Goal: Task Accomplishment & Management: Use online tool/utility

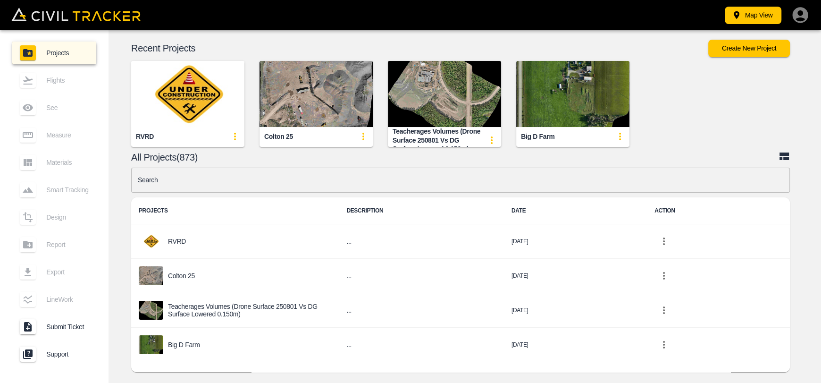
click at [293, 74] on img "button" at bounding box center [316, 94] width 113 height 66
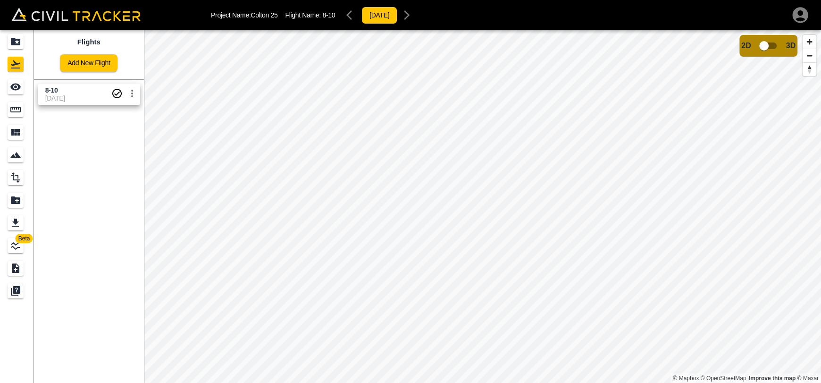
drag, startPoint x: 73, startPoint y: 92, endPoint x: 54, endPoint y: 90, distance: 19.0
click at [73, 92] on span "8-10" at bounding box center [78, 90] width 66 height 9
click at [8, 87] on div "See" at bounding box center [16, 86] width 16 height 15
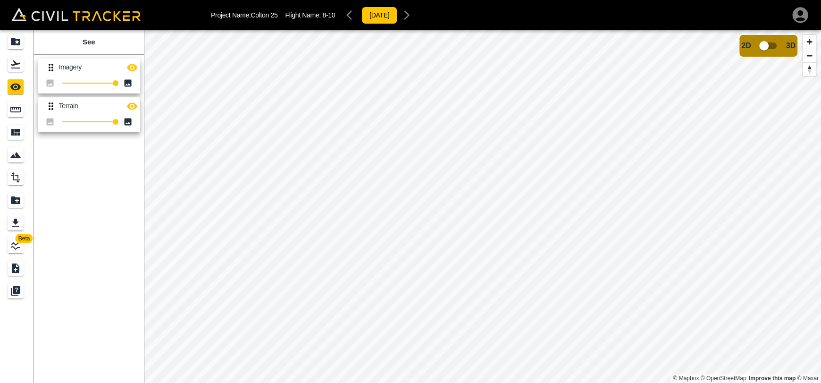
click at [133, 66] on icon "button" at bounding box center [132, 67] width 10 height 7
click at [136, 101] on icon "button" at bounding box center [131, 106] width 11 height 11
click at [134, 66] on icon "button" at bounding box center [132, 67] width 10 height 9
click at [134, 104] on icon "button" at bounding box center [132, 105] width 10 height 7
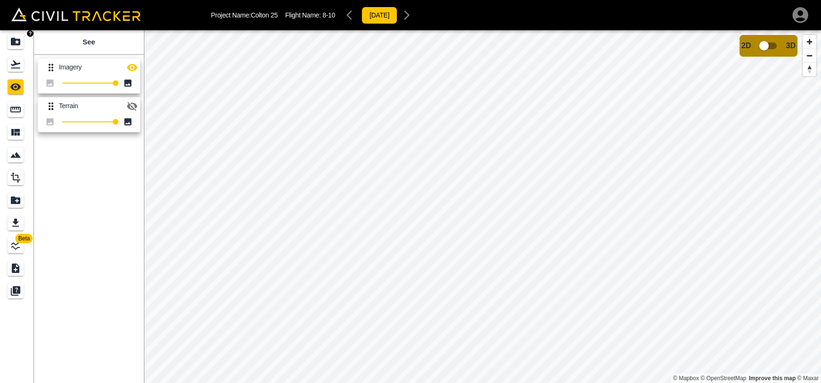
click at [20, 42] on icon "Projects" at bounding box center [15, 42] width 9 height 8
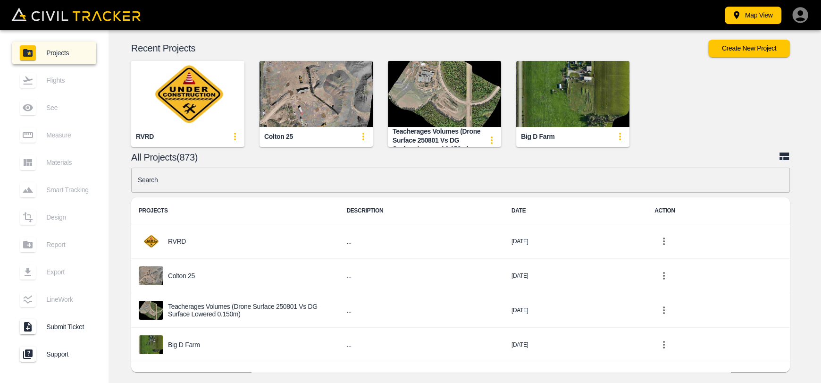
click at [180, 101] on img "button" at bounding box center [187, 94] width 113 height 66
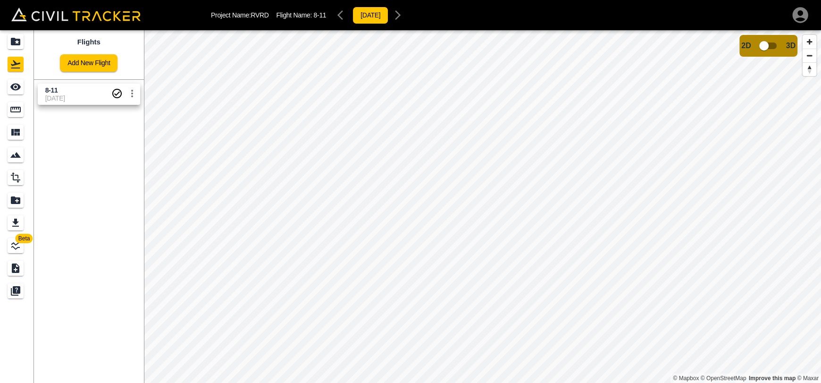
click at [54, 101] on span "[DATE]" at bounding box center [78, 98] width 66 height 8
click at [13, 91] on icon "See" at bounding box center [15, 86] width 11 height 11
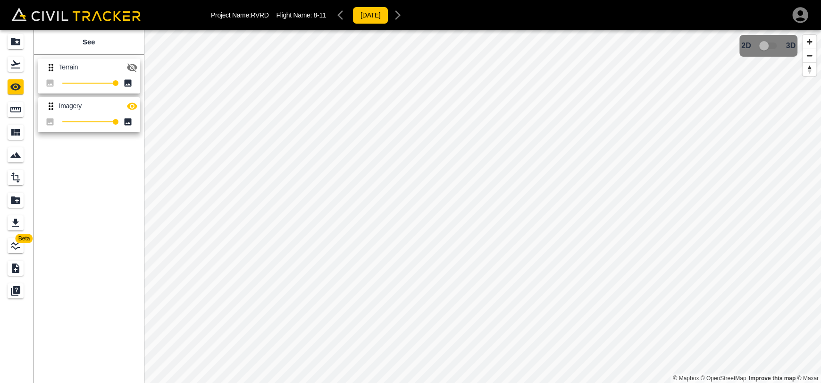
click at [131, 68] on icon "button" at bounding box center [132, 67] width 10 height 9
click at [10, 108] on icon "Measure" at bounding box center [15, 109] width 11 height 11
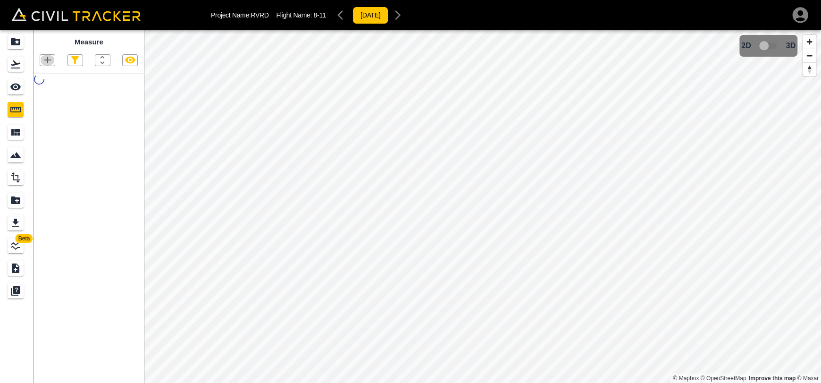
click at [45, 63] on icon "button" at bounding box center [47, 59] width 11 height 11
drag, startPoint x: 46, startPoint y: 77, endPoint x: 105, endPoint y: 84, distance: 59.5
click at [46, 77] on p "Point" at bounding box center [41, 77] width 14 height 8
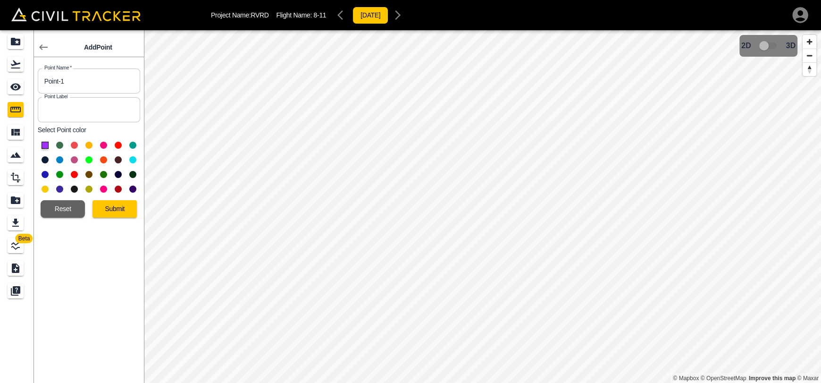
click at [125, 208] on button "Submit" at bounding box center [114, 208] width 44 height 17
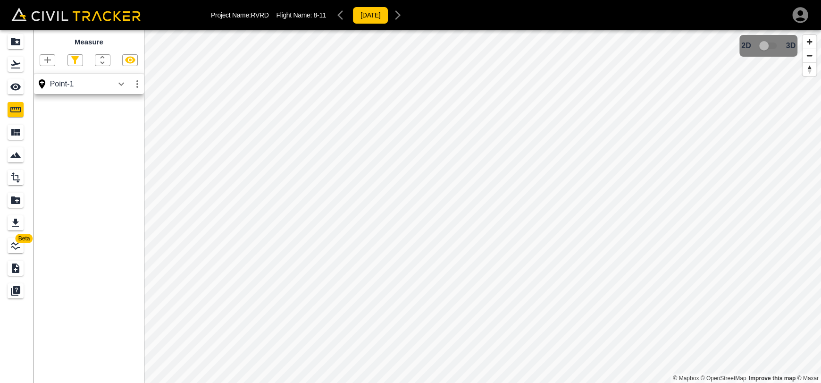
click at [119, 89] on icon "button" at bounding box center [121, 83] width 11 height 11
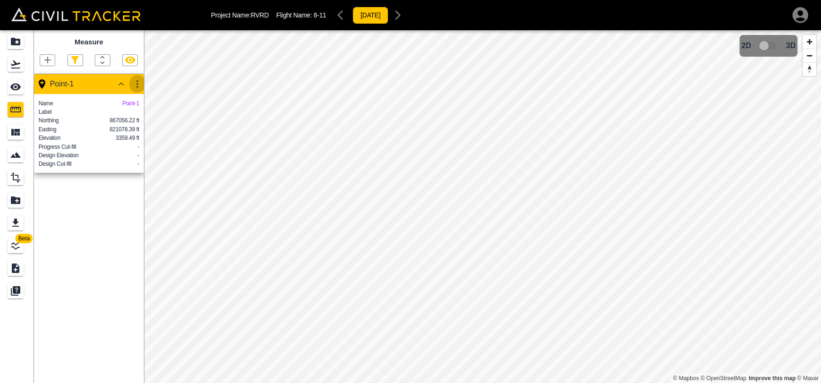
click at [134, 86] on icon "button" at bounding box center [137, 83] width 11 height 11
click at [124, 134] on h6 "Delete" at bounding box center [128, 136] width 19 height 6
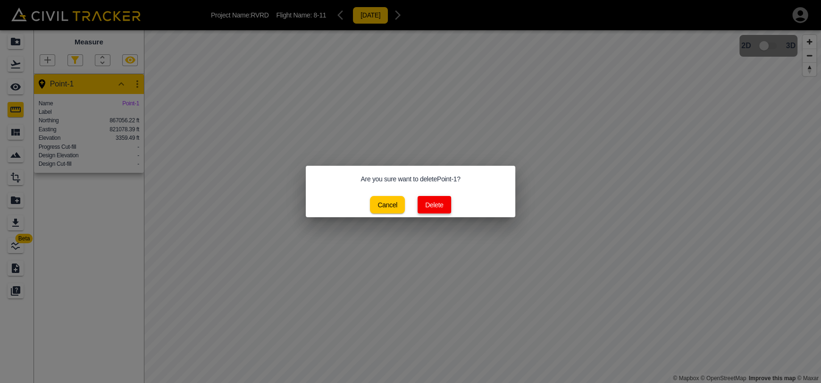
click at [427, 203] on button "Delete" at bounding box center [435, 204] width 34 height 17
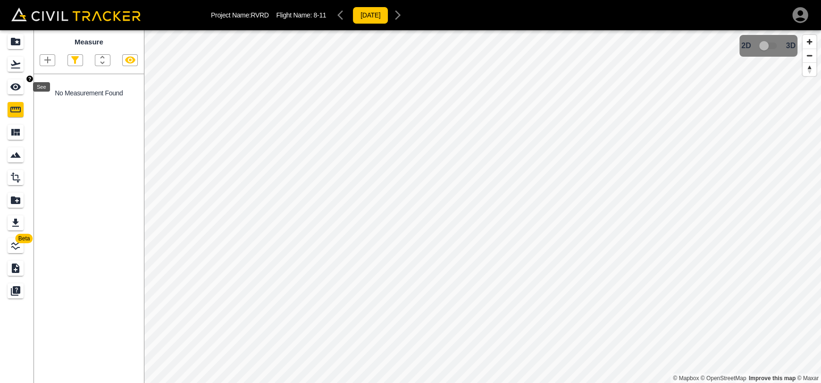
click at [14, 79] on link at bounding box center [17, 86] width 34 height 23
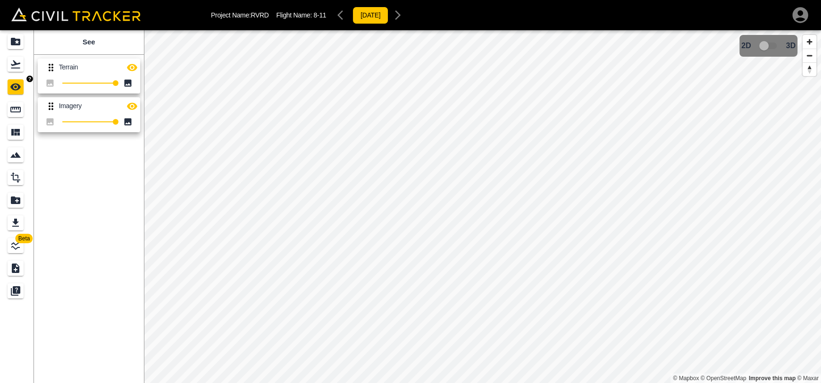
click at [14, 59] on icon "Flights" at bounding box center [15, 64] width 11 height 11
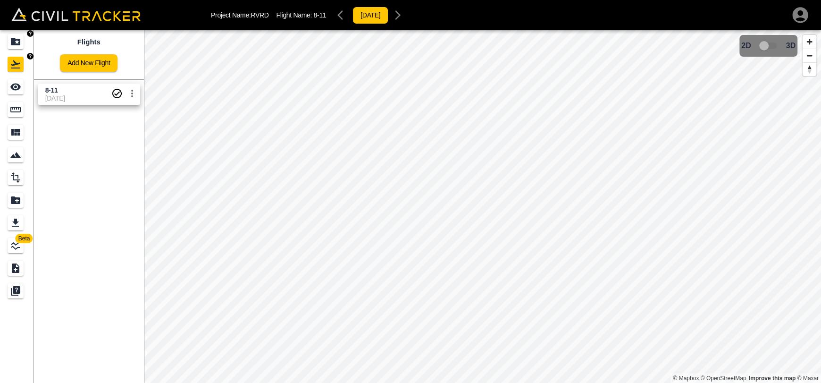
click at [12, 50] on link at bounding box center [17, 41] width 34 height 23
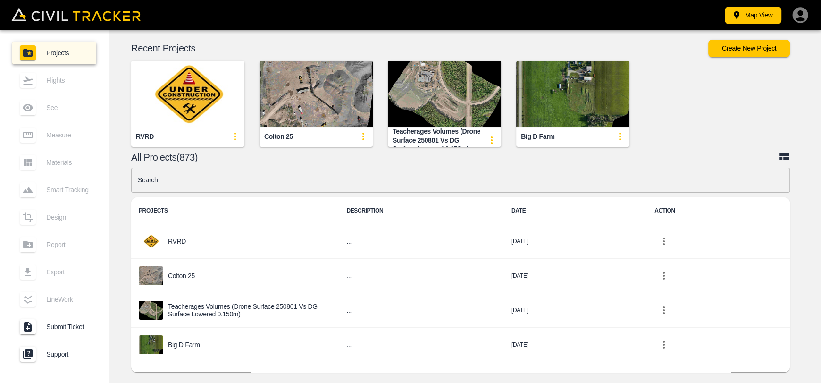
click at [181, 98] on img "button" at bounding box center [187, 94] width 113 height 66
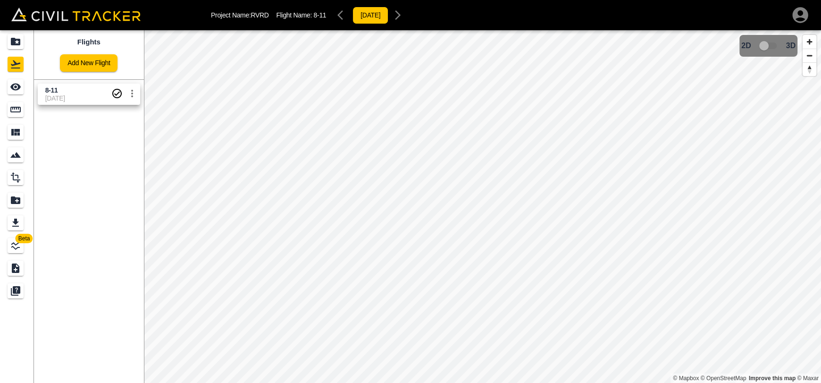
click at [38, 97] on link "8-11 [DATE]" at bounding box center [89, 94] width 102 height 21
drag, startPoint x: 8, startPoint y: 88, endPoint x: 21, endPoint y: 88, distance: 12.7
click at [9, 88] on div "See" at bounding box center [16, 86] width 16 height 15
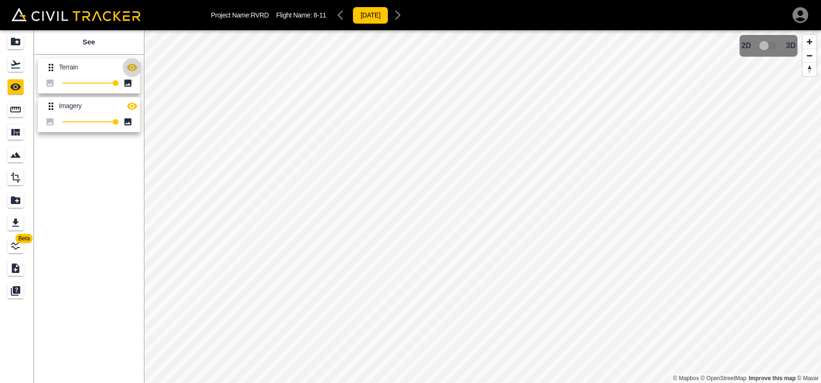
click at [129, 70] on icon "button" at bounding box center [131, 67] width 11 height 11
click at [133, 69] on icon "button" at bounding box center [132, 67] width 10 height 9
click at [9, 44] on div "Projects" at bounding box center [16, 41] width 16 height 15
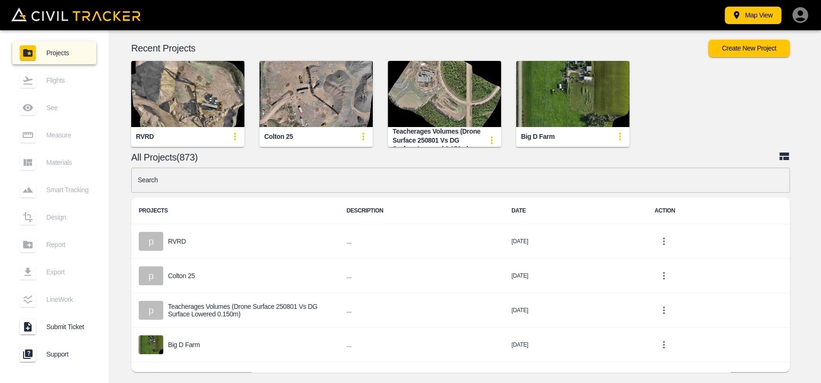
click at [184, 79] on img "button" at bounding box center [187, 94] width 113 height 66
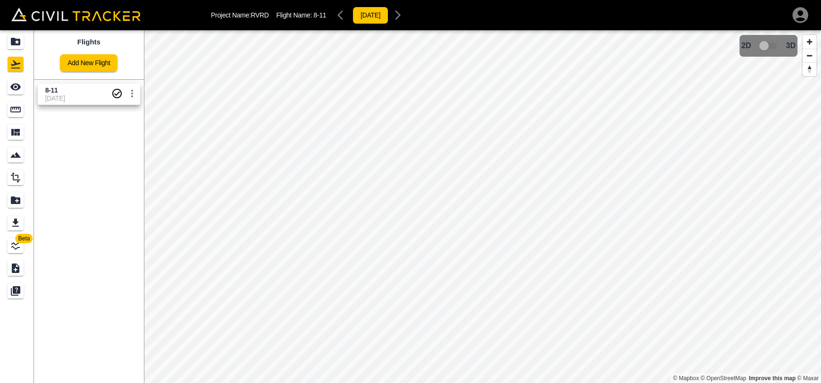
click at [94, 101] on span "[DATE]" at bounding box center [78, 98] width 66 height 8
click at [22, 108] on div "Measure" at bounding box center [16, 109] width 16 height 15
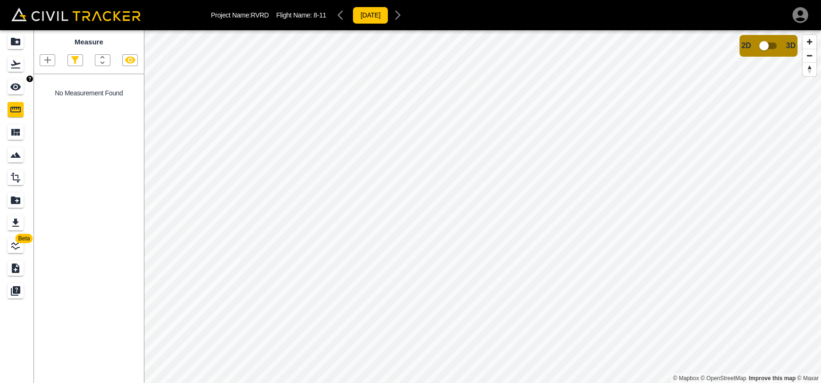
click at [17, 77] on link at bounding box center [17, 86] width 34 height 23
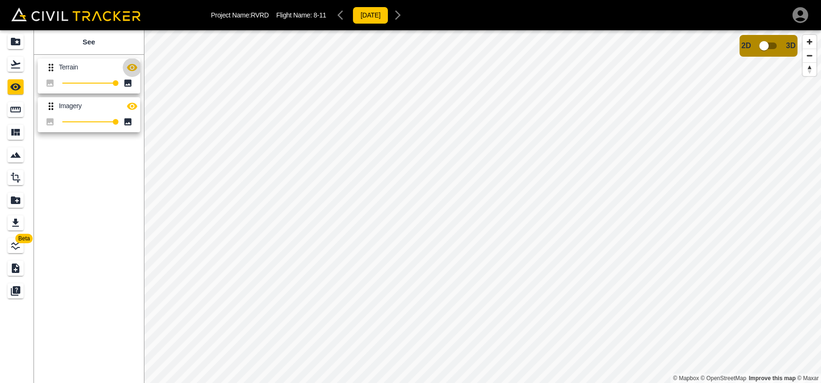
click at [131, 67] on icon "button" at bounding box center [132, 67] width 10 height 7
click at [131, 63] on icon "button" at bounding box center [131, 67] width 11 height 11
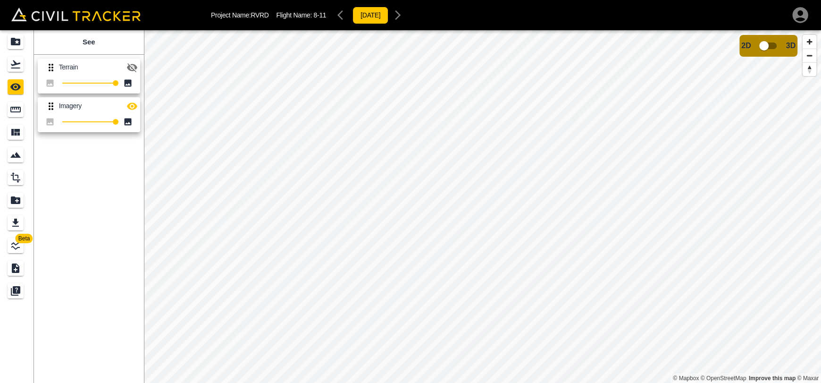
click at [131, 63] on icon "button" at bounding box center [131, 67] width 11 height 11
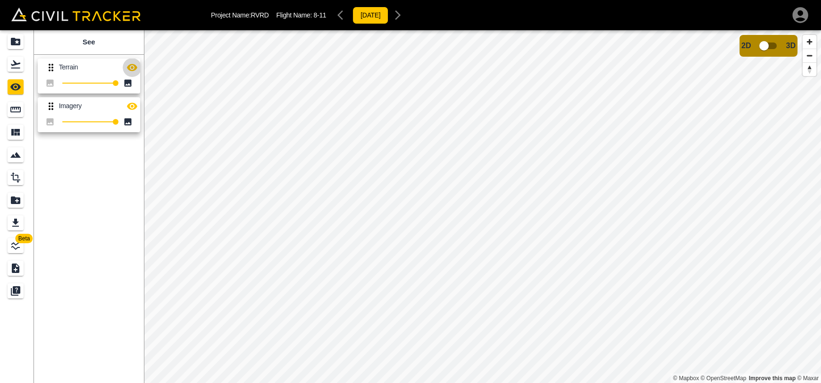
click at [131, 63] on icon "button" at bounding box center [131, 67] width 11 height 11
click at [133, 69] on icon "button" at bounding box center [132, 67] width 10 height 9
drag, startPoint x: 22, startPoint y: 64, endPoint x: 165, endPoint y: 2, distance: 155.8
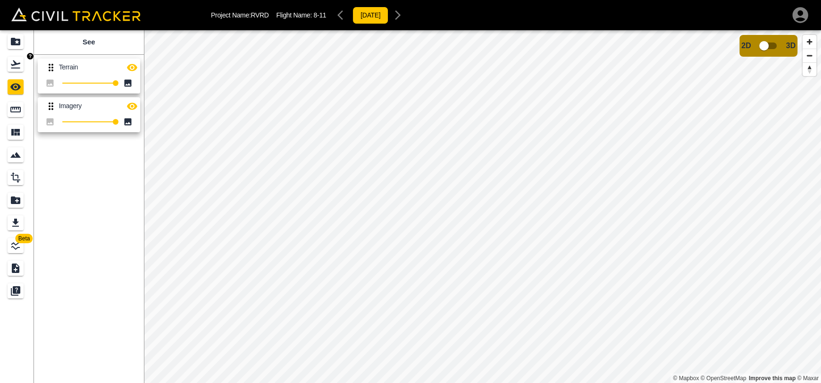
click at [23, 63] on div "Flights" at bounding box center [16, 64] width 16 height 15
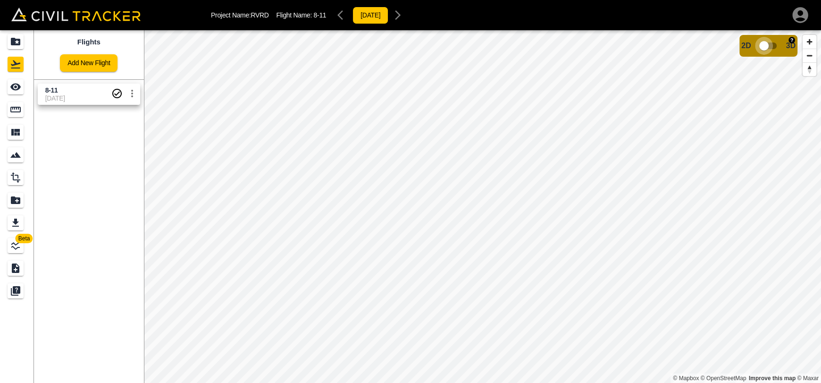
click at [768, 46] on input "checkbox" at bounding box center [764, 46] width 54 height 18
click at [796, 41] on input "checkbox" at bounding box center [792, 43] width 54 height 18
click at [16, 41] on icon "Projects" at bounding box center [15, 42] width 9 height 8
